Goal: Task Accomplishment & Management: Use online tool/utility

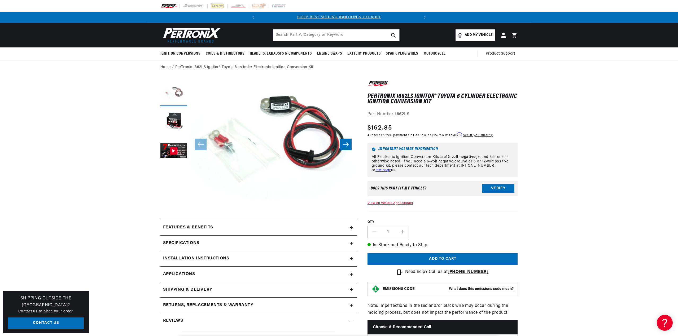
scroll to position [0, 161]
click at [350, 37] on input "text" at bounding box center [336, 35] width 126 height 12
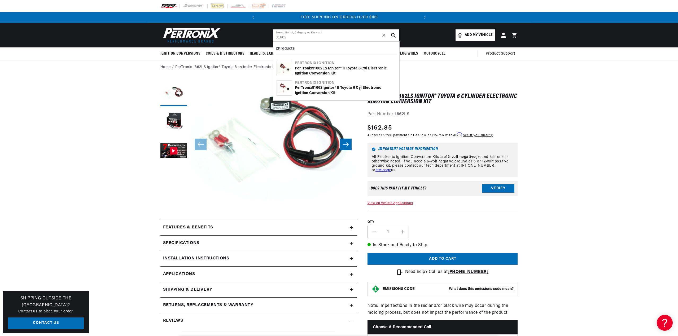
type input "91662"
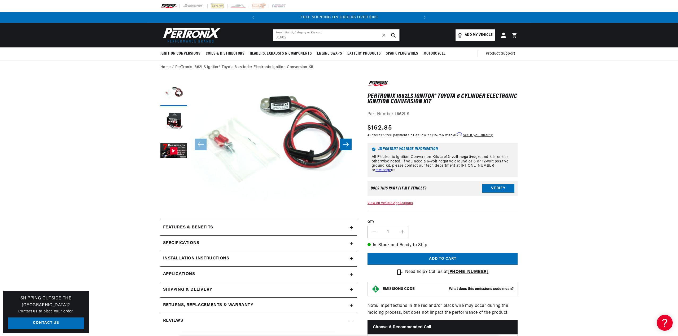
click at [499, 185] on button "Verify" at bounding box center [498, 188] width 32 height 8
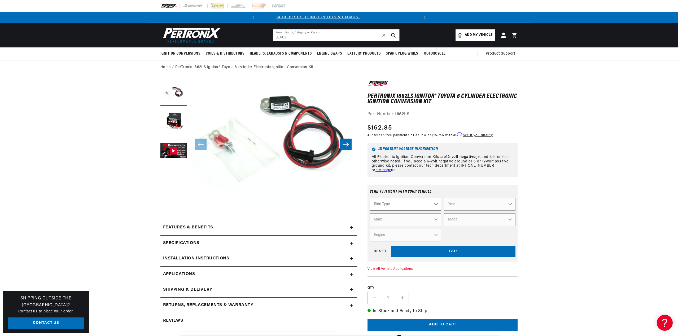
scroll to position [0, 0]
select select "Automotive"
select select "1974"
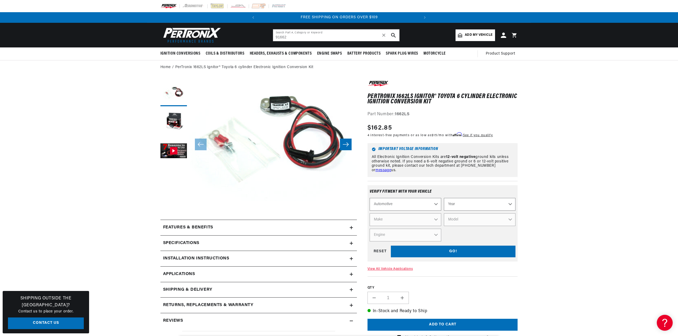
select select "1974"
select select "Toyota"
select select "Land-Cruiser"
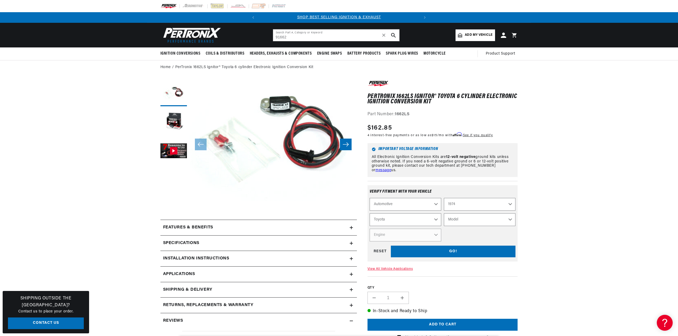
select select "Land-Cruiser"
select select "3.9L"
select select "Engine"
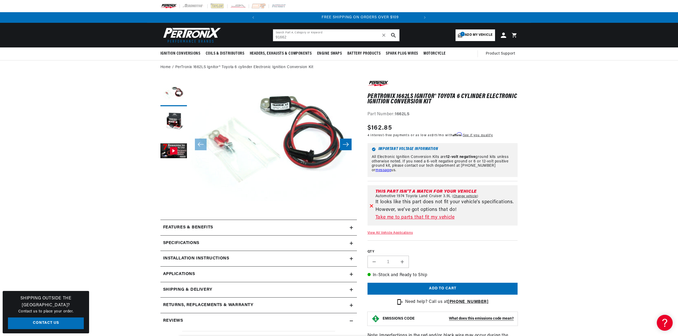
scroll to position [0, 161]
click at [397, 215] on link "Take me to parts that fit my vehicle" at bounding box center [446, 218] width 140 height 8
